Goal: Task Accomplishment & Management: Use online tool/utility

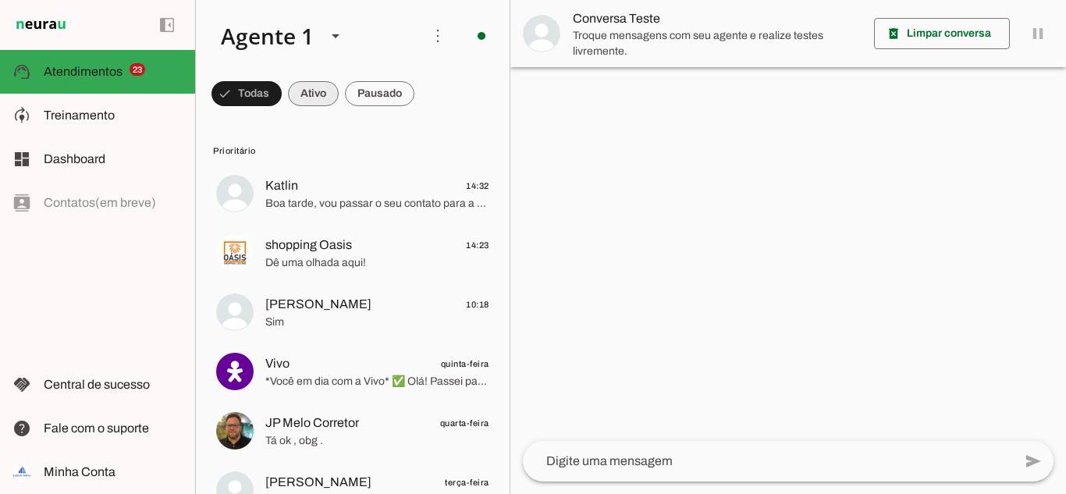
click at [297, 85] on span at bounding box center [313, 93] width 51 height 37
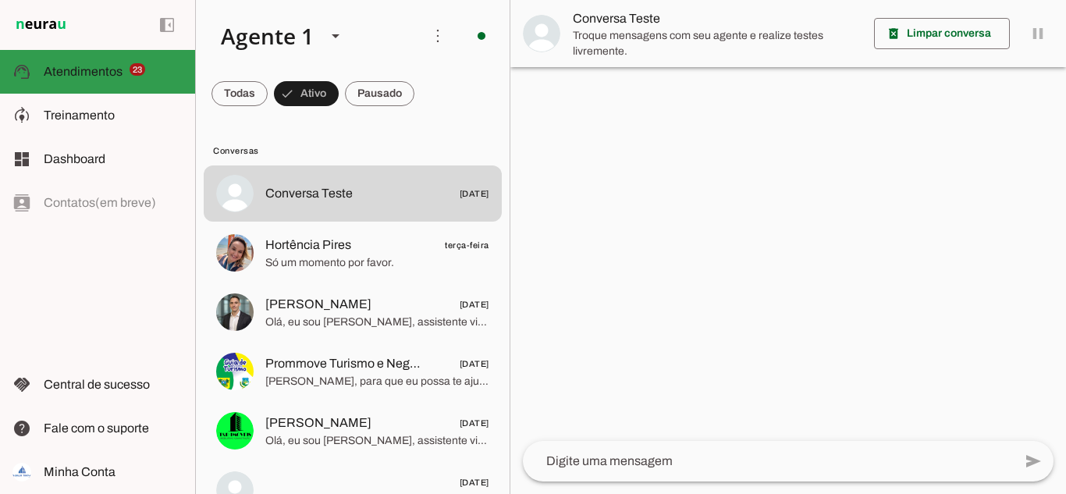
click at [117, 66] on span "Atendimentos" at bounding box center [83, 71] width 79 height 13
